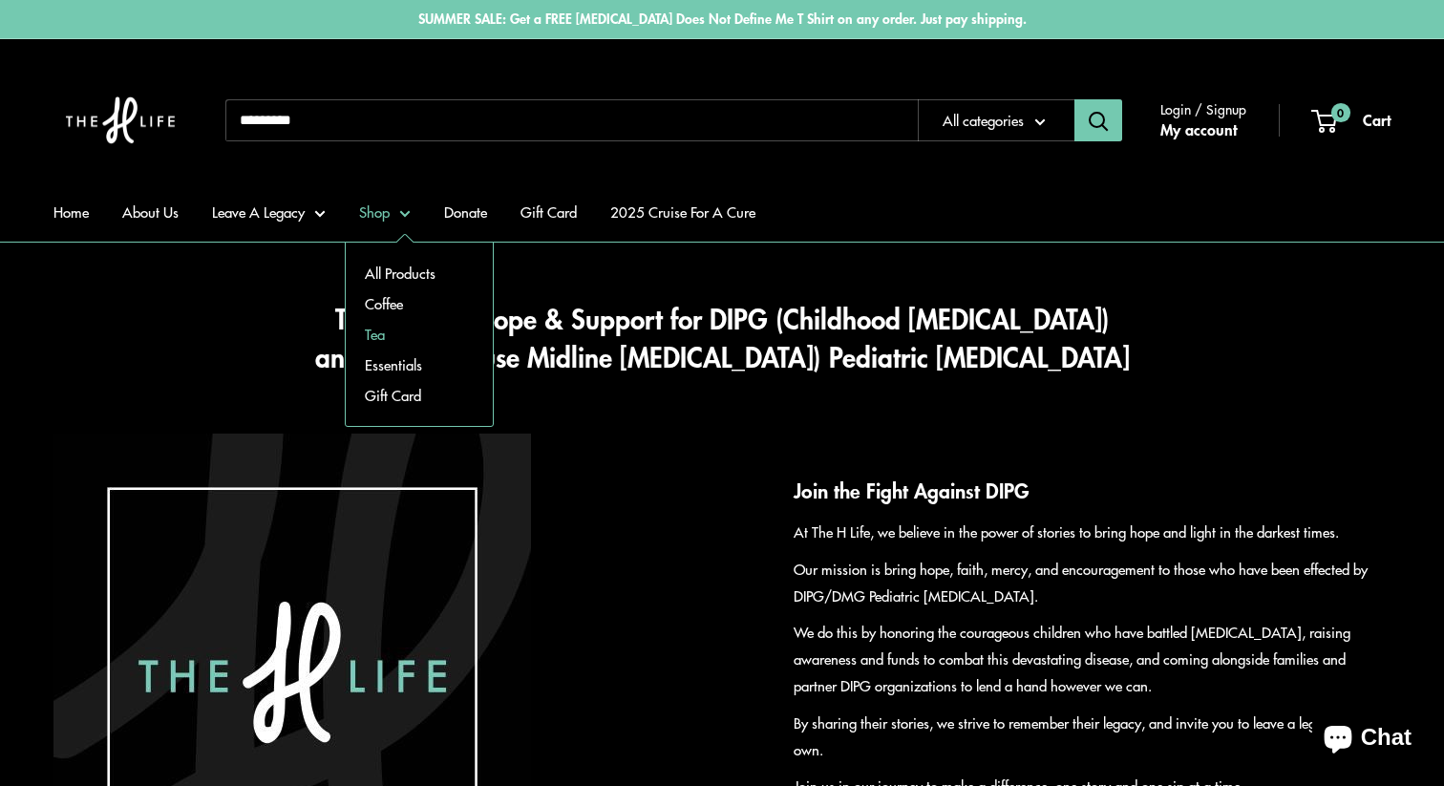
click at [371, 331] on link "Tea" at bounding box center [419, 334] width 147 height 31
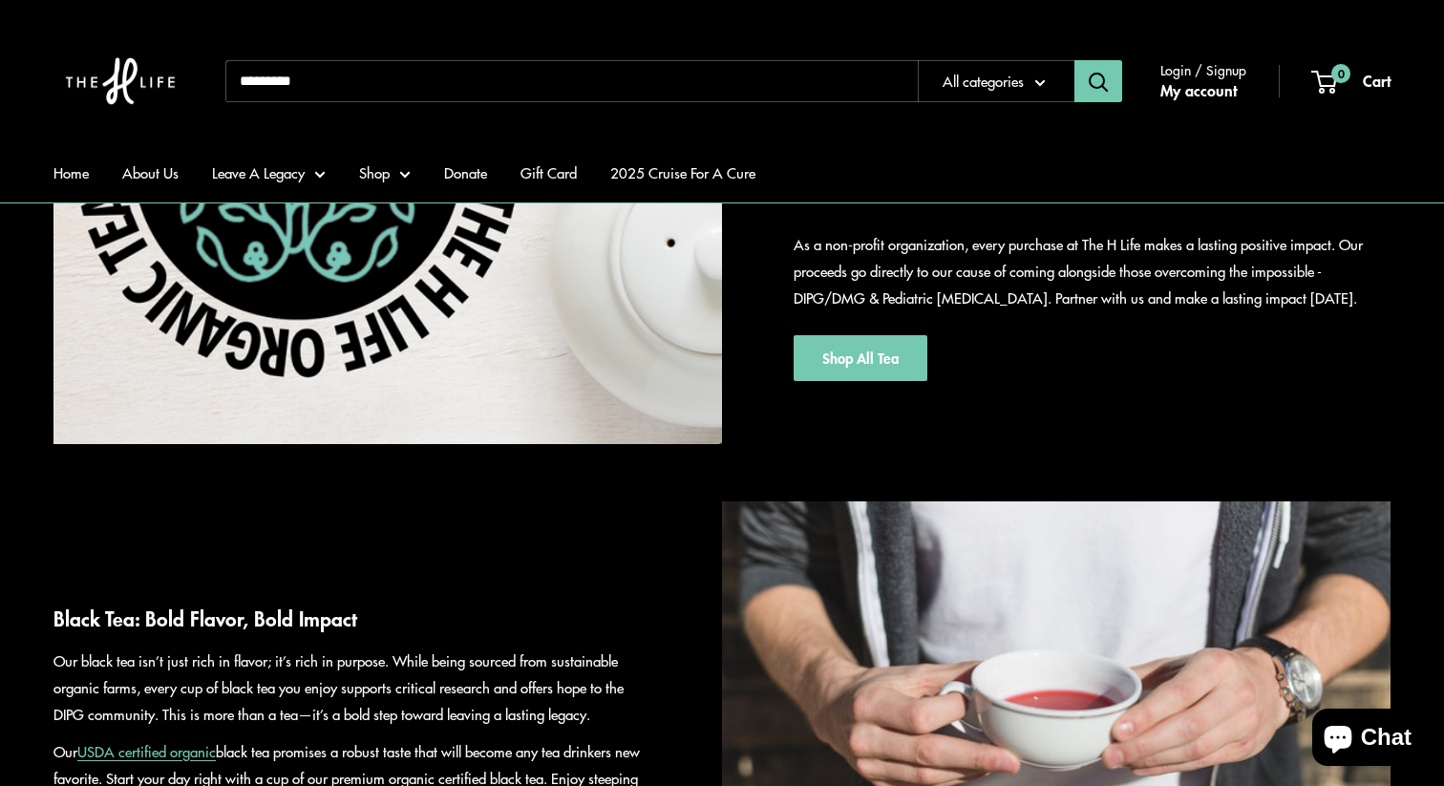
scroll to position [631, 0]
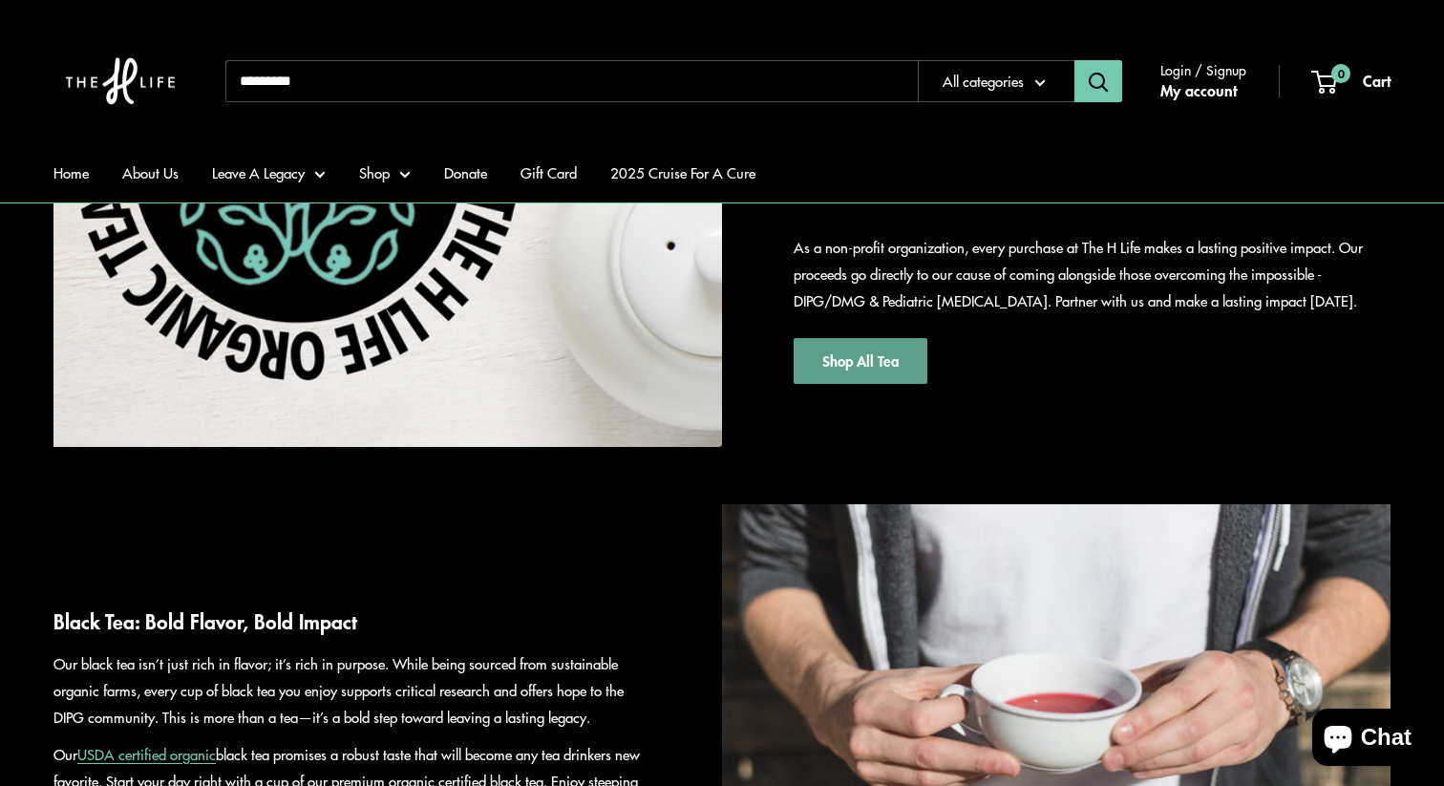
click at [848, 361] on link "Shop All Tea" at bounding box center [860, 361] width 134 height 46
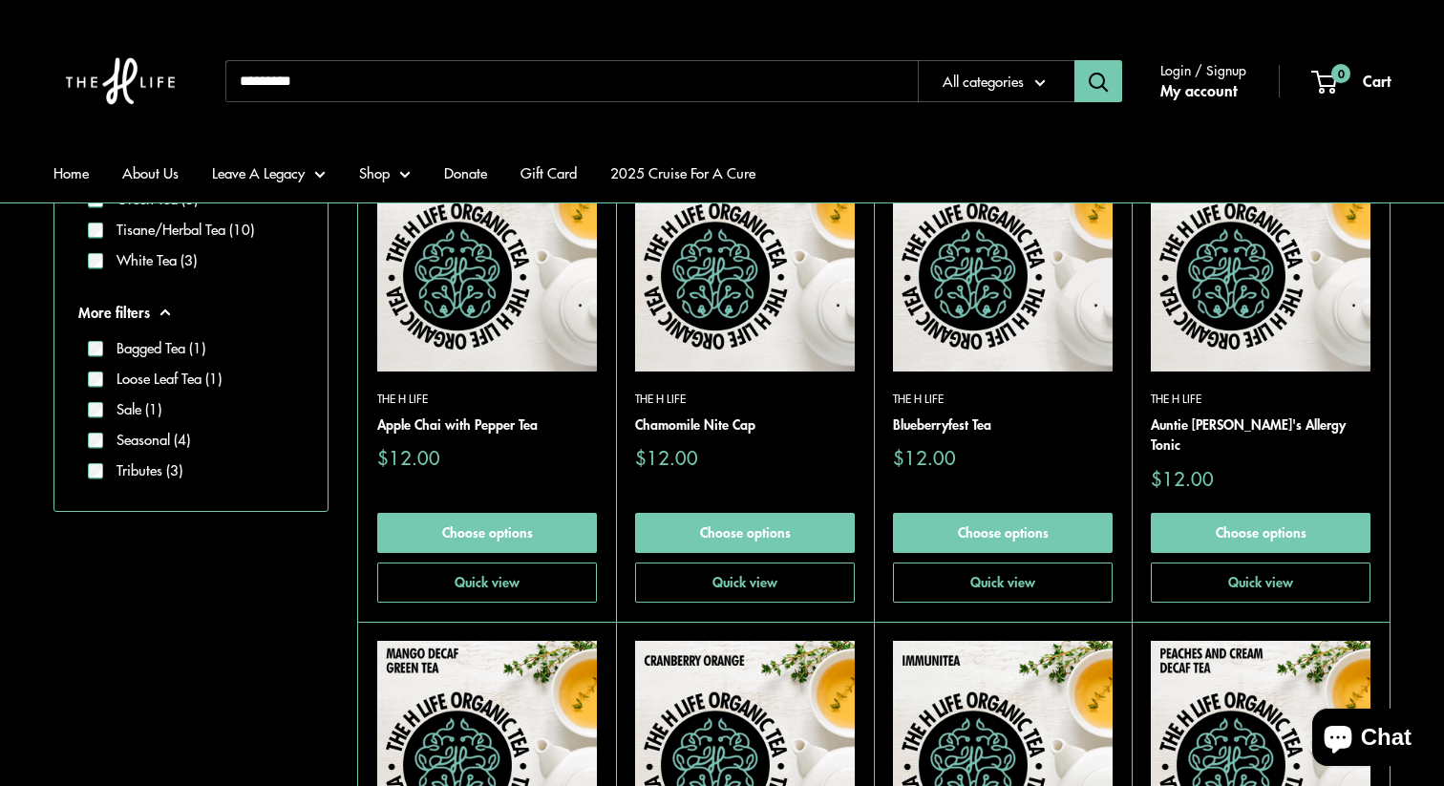
click at [801, 357] on img at bounding box center [745, 262] width 220 height 220
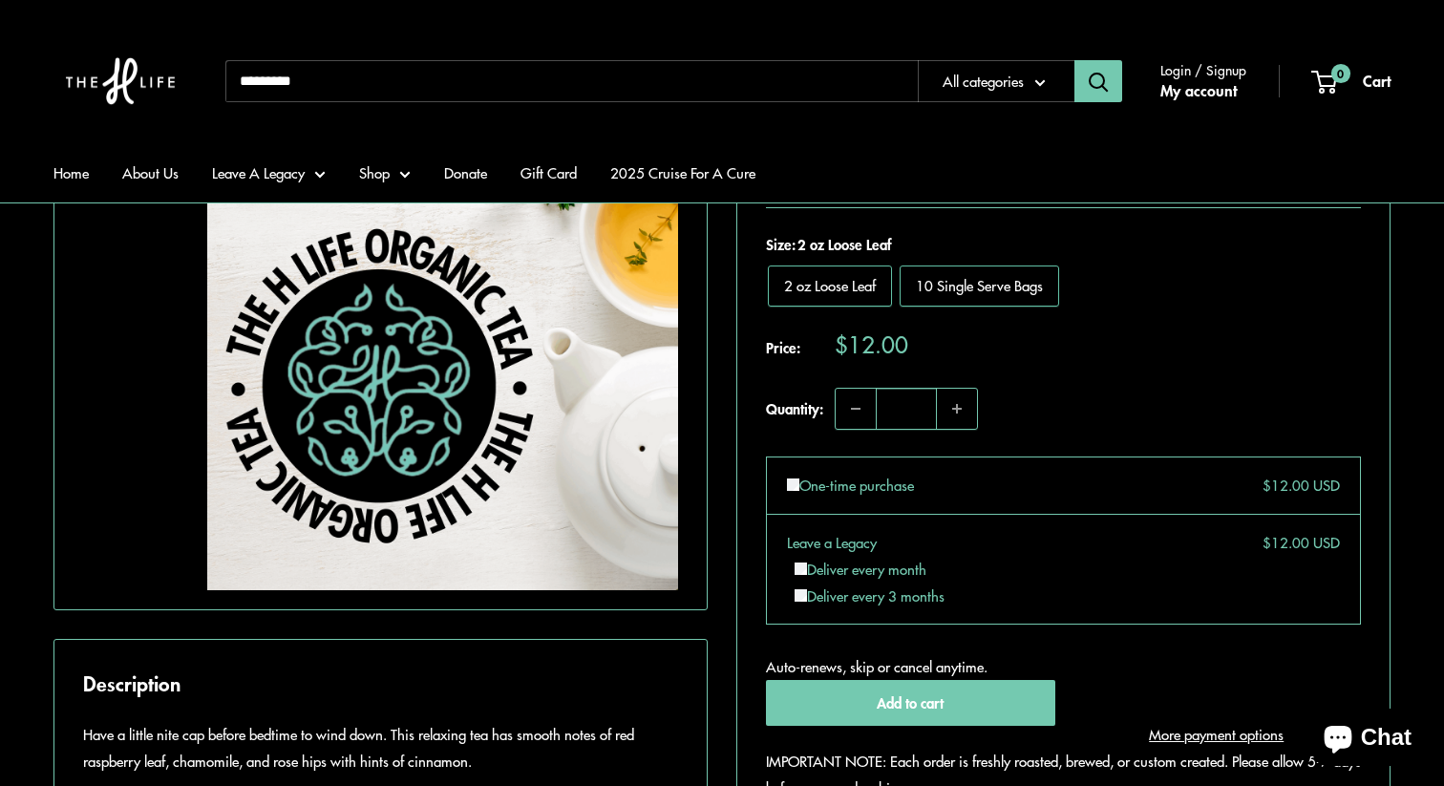
scroll to position [451, 0]
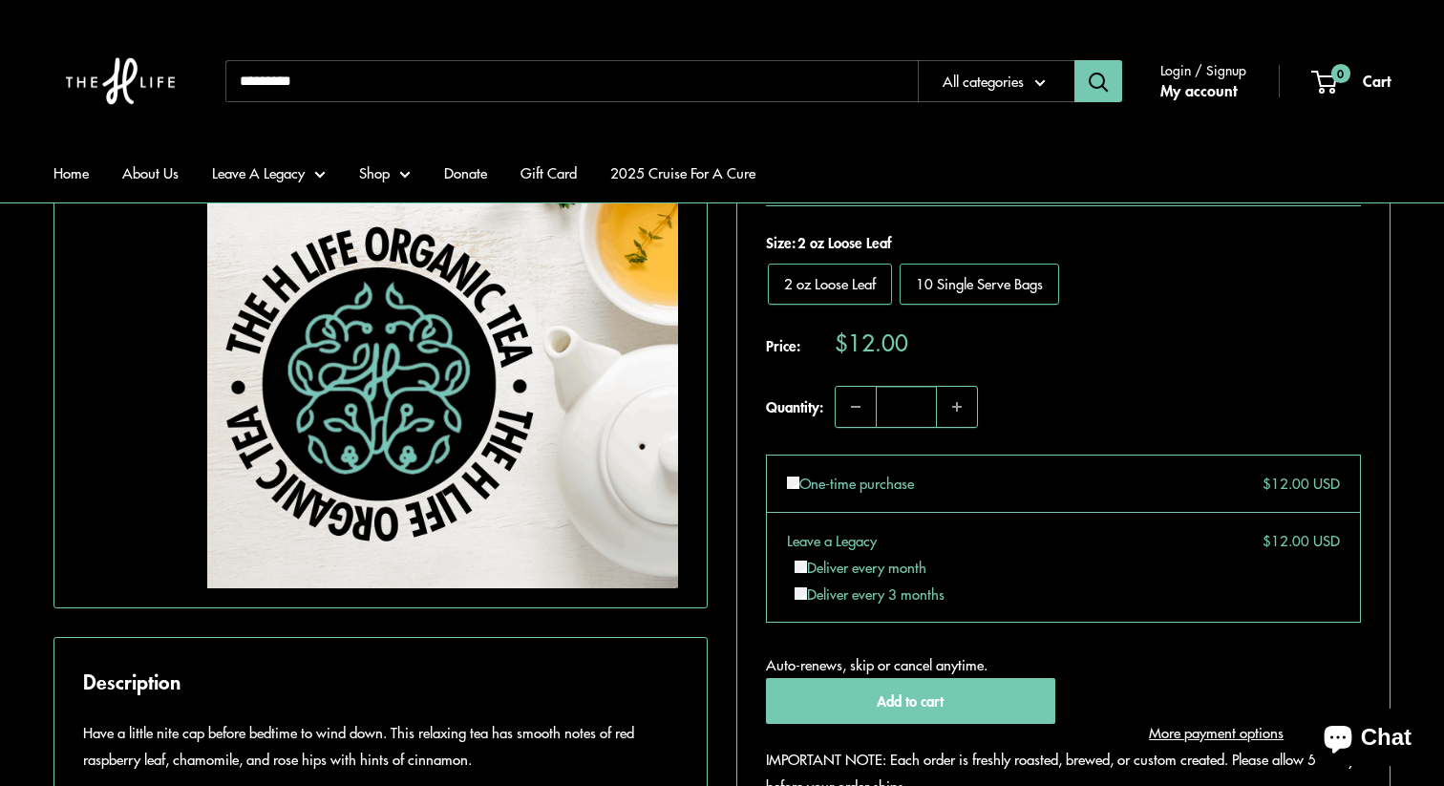
click at [847, 481] on label "One-time purchase" at bounding box center [850, 483] width 127 height 27
click at [848, 572] on label "Deliver every month" at bounding box center [860, 567] width 132 height 20
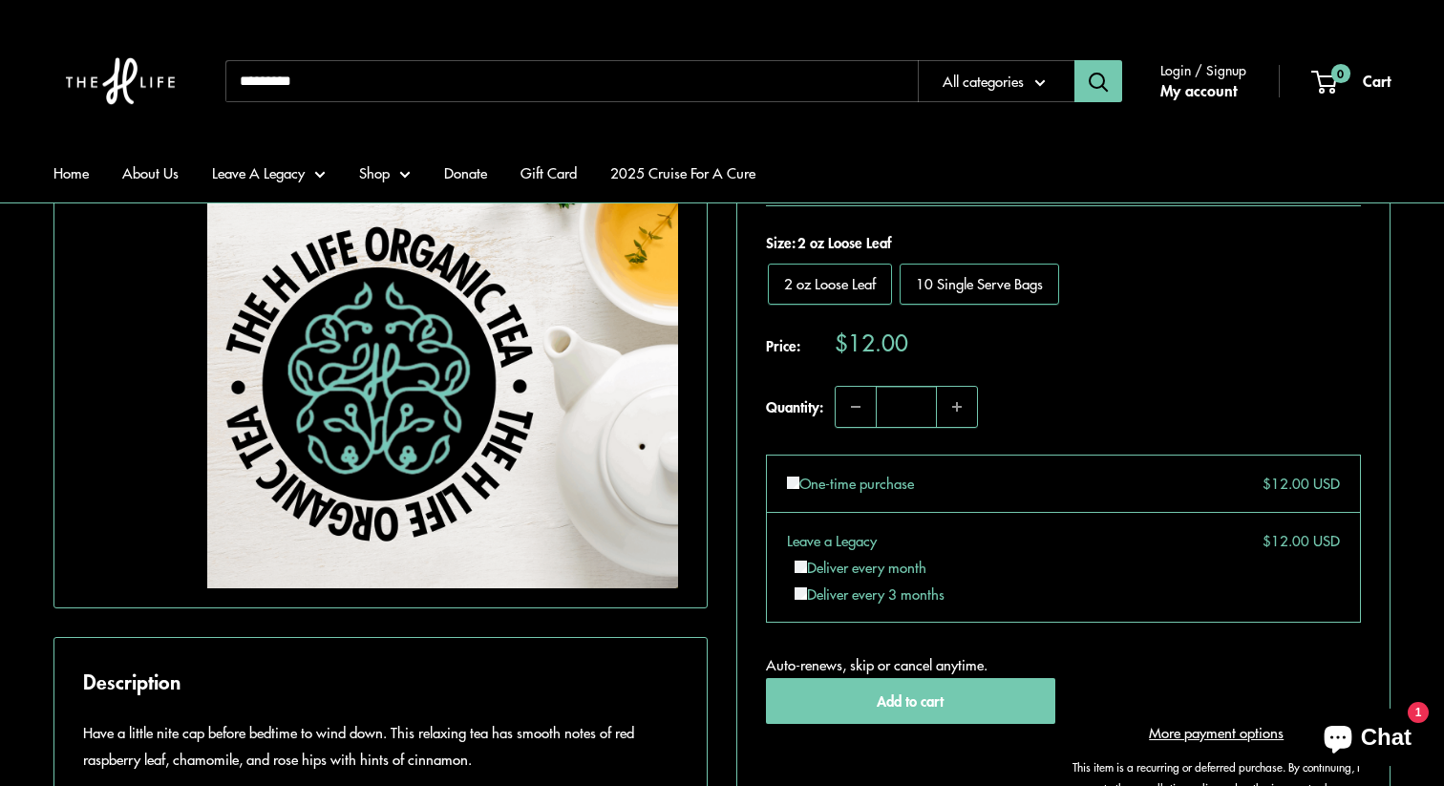
click at [838, 594] on label "Deliver every 3 months" at bounding box center [869, 593] width 150 height 20
click at [853, 572] on label "Deliver every month" at bounding box center [860, 567] width 132 height 20
click at [1017, 283] on span "10 Single Serve Bags" at bounding box center [979, 283] width 127 height 20
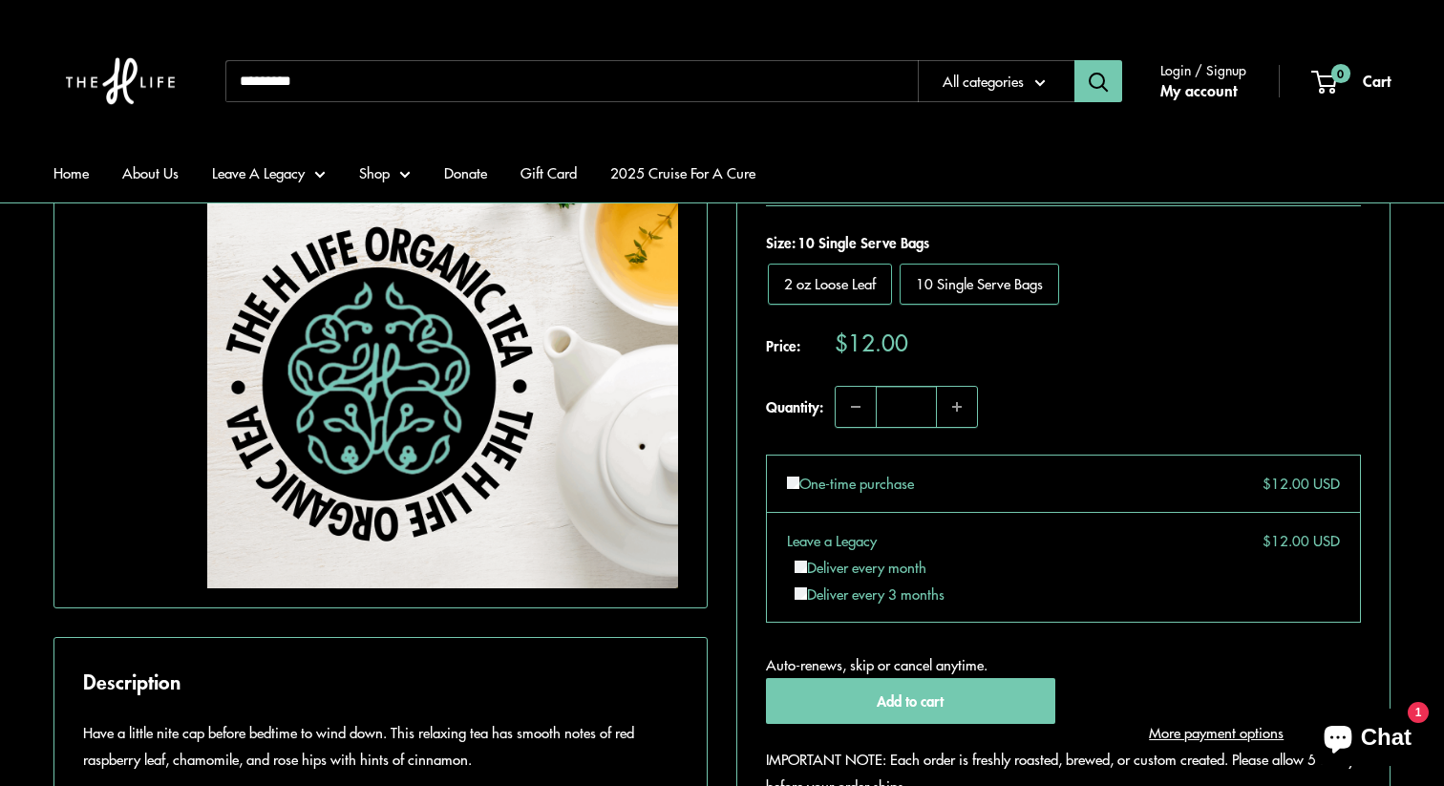
click at [839, 283] on span "2 oz Loose Leaf" at bounding box center [830, 283] width 92 height 20
